Goal: Task Accomplishment & Management: Manage account settings

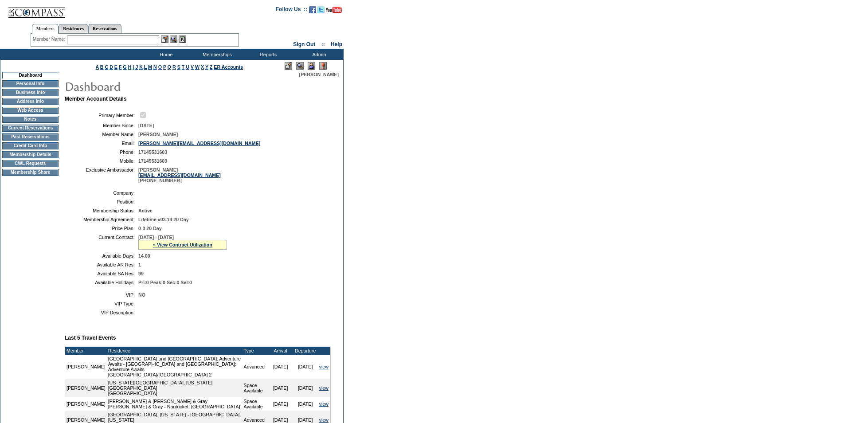
click at [31, 148] on td "Credit Card Info" at bounding box center [30, 145] width 56 height 7
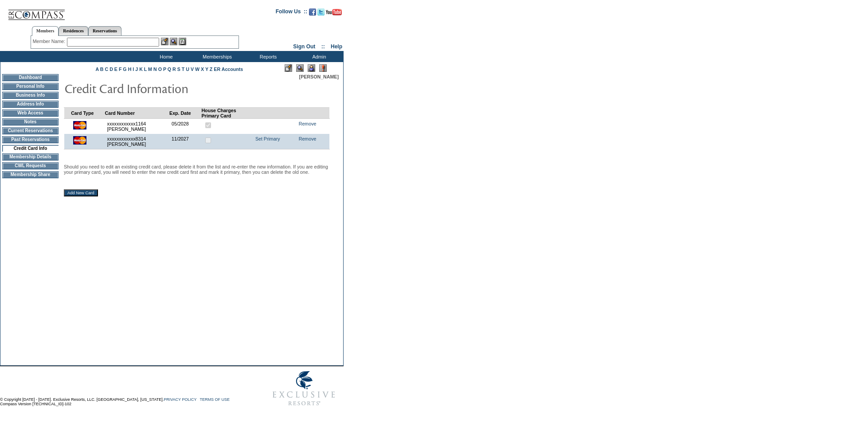
click at [86, 43] on input "text" at bounding box center [113, 42] width 92 height 9
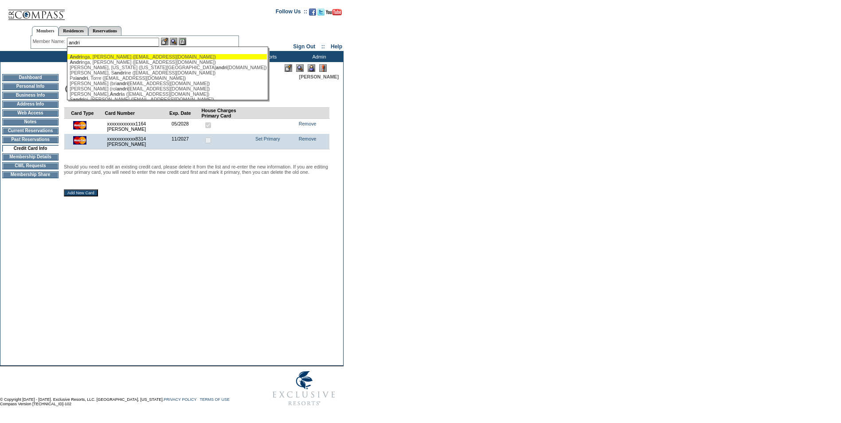
click at [109, 55] on div "[PERSON_NAME], [PERSON_NAME] ([EMAIL_ADDRESS][DOMAIN_NAME])" at bounding box center [167, 56] width 195 height 5
type input "[PERSON_NAME] ([EMAIL_ADDRESS][DOMAIN_NAME])"
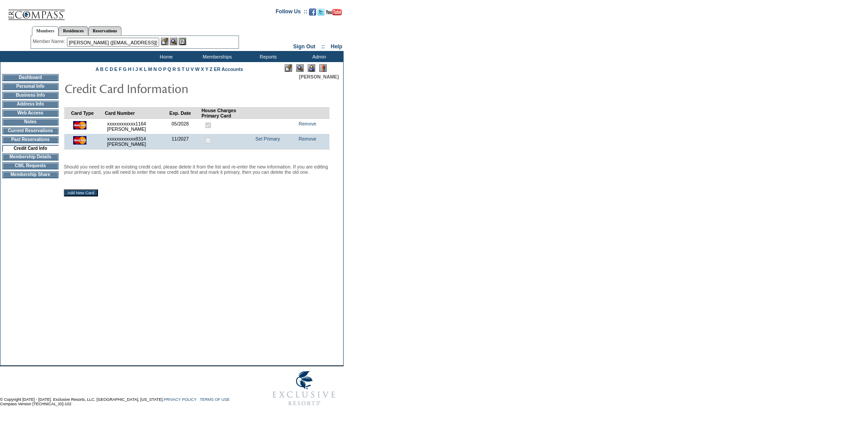
click at [176, 43] on img at bounding box center [174, 42] width 8 height 8
